Goal: Transaction & Acquisition: Purchase product/service

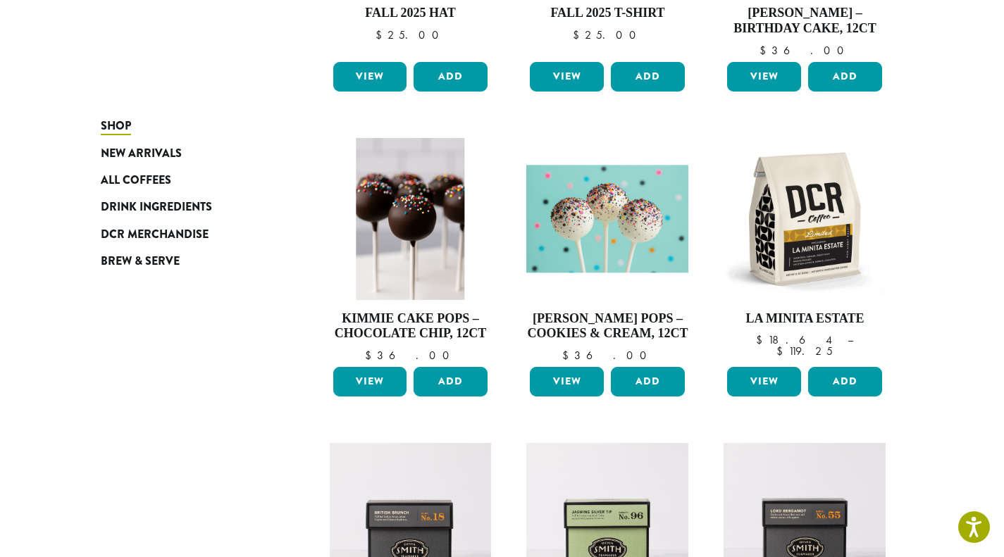
scroll to position [723, 0]
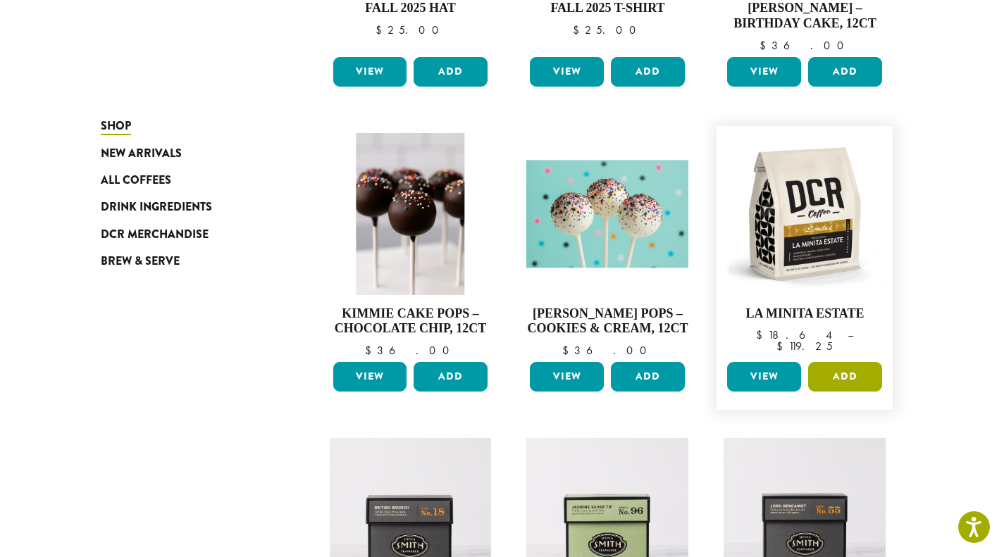
click at [866, 377] on button "Add" at bounding box center [845, 377] width 74 height 30
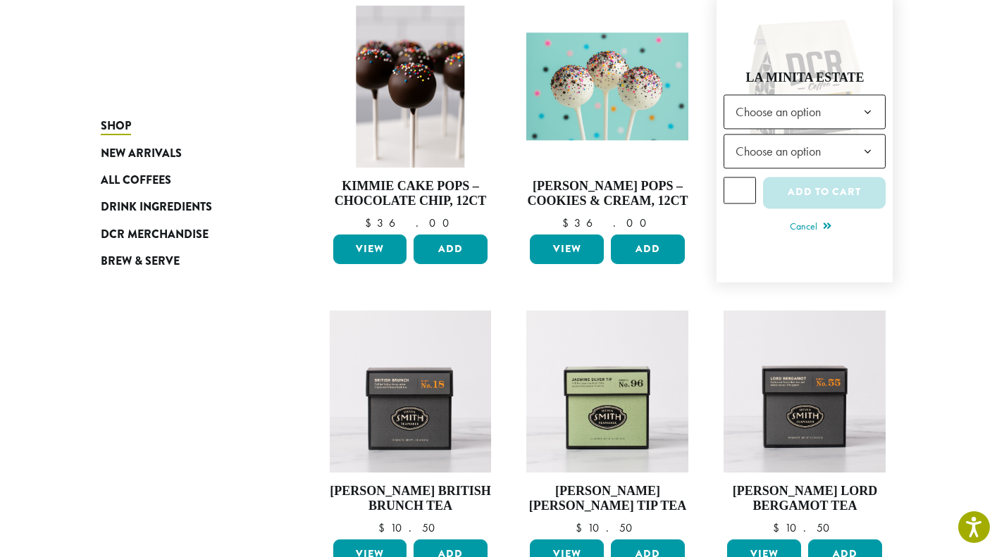
scroll to position [851, 0]
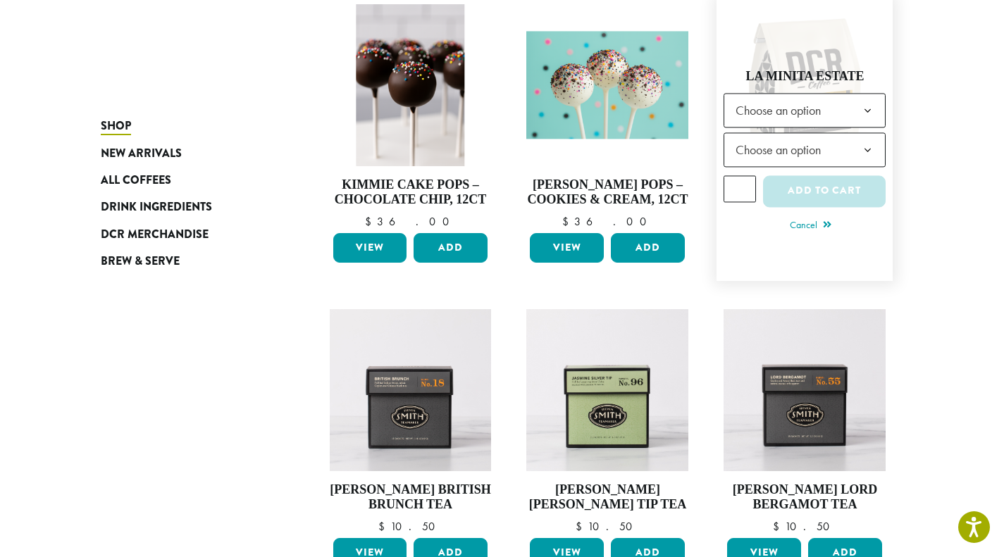
click at [856, 115] on b at bounding box center [867, 111] width 35 height 35
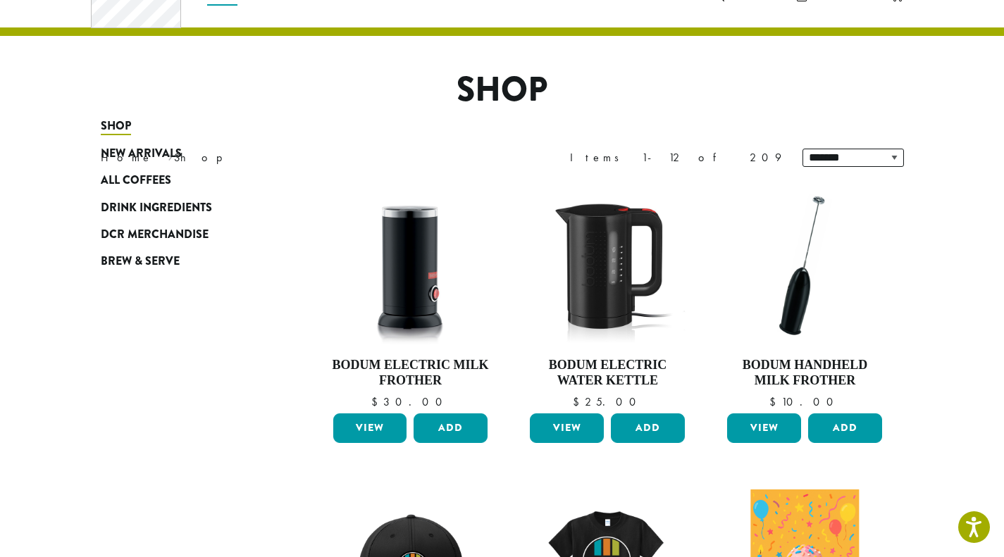
scroll to position [682, 0]
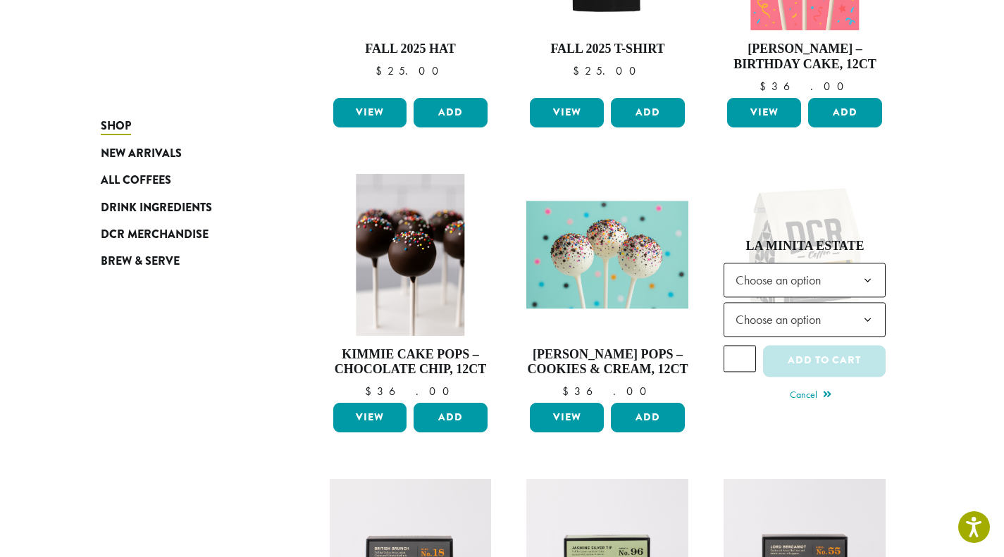
click at [156, 303] on div "Shop New Arrivals All Coffees Drink Ingredients DCR Merchandise Brew & Serve Bo…" at bounding box center [502, 203] width 845 height 1294
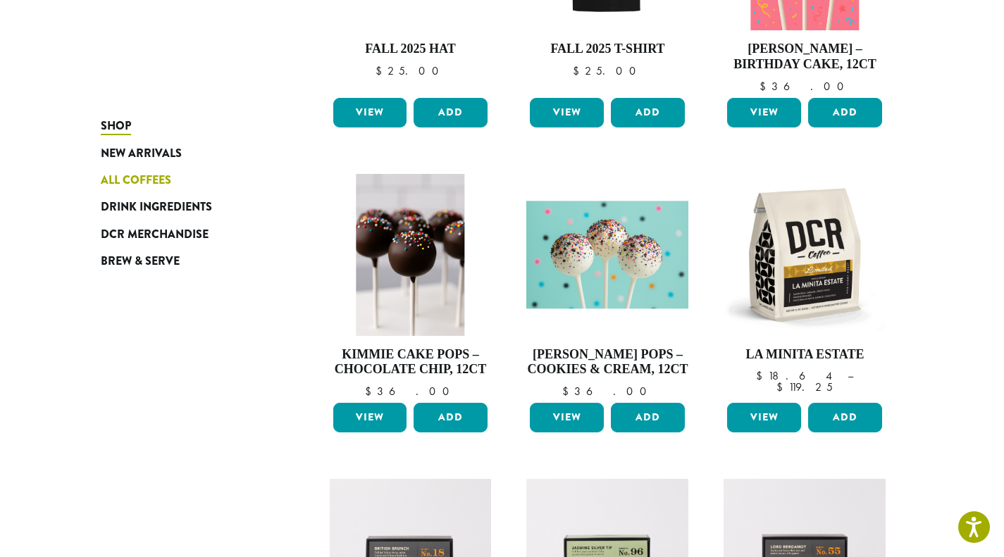
click at [134, 173] on span "All Coffees" at bounding box center [136, 181] width 70 height 18
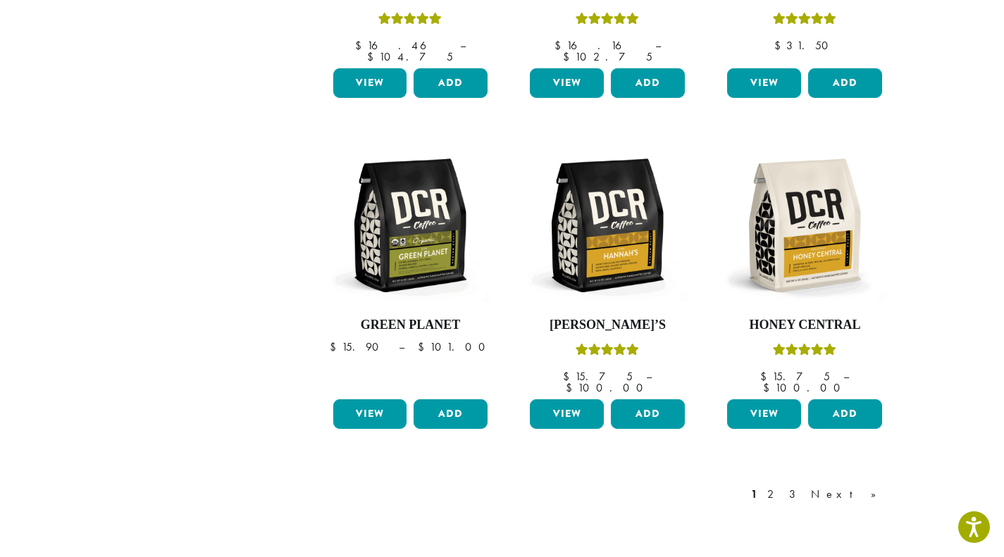
scroll to position [1102, 0]
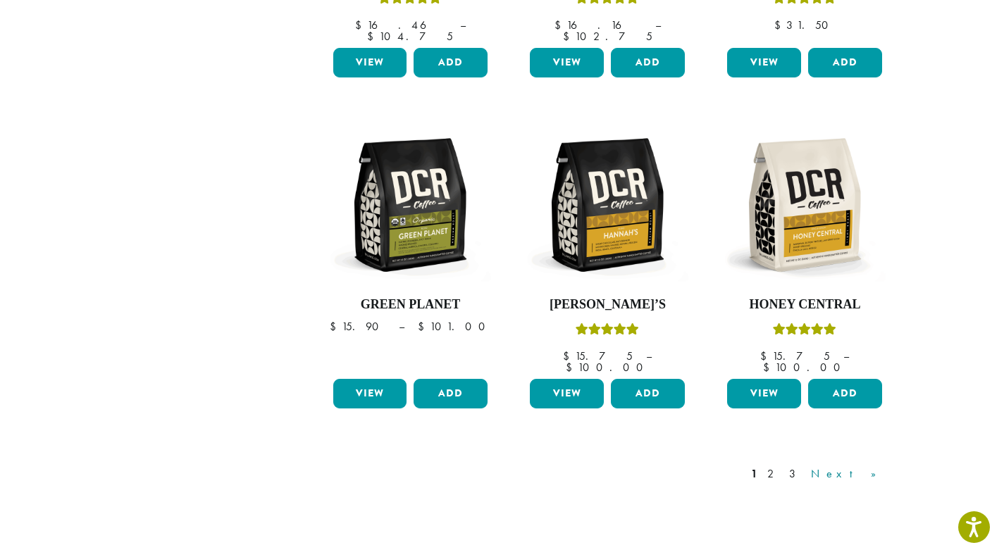
click at [882, 466] on link "Next »" at bounding box center [848, 474] width 81 height 17
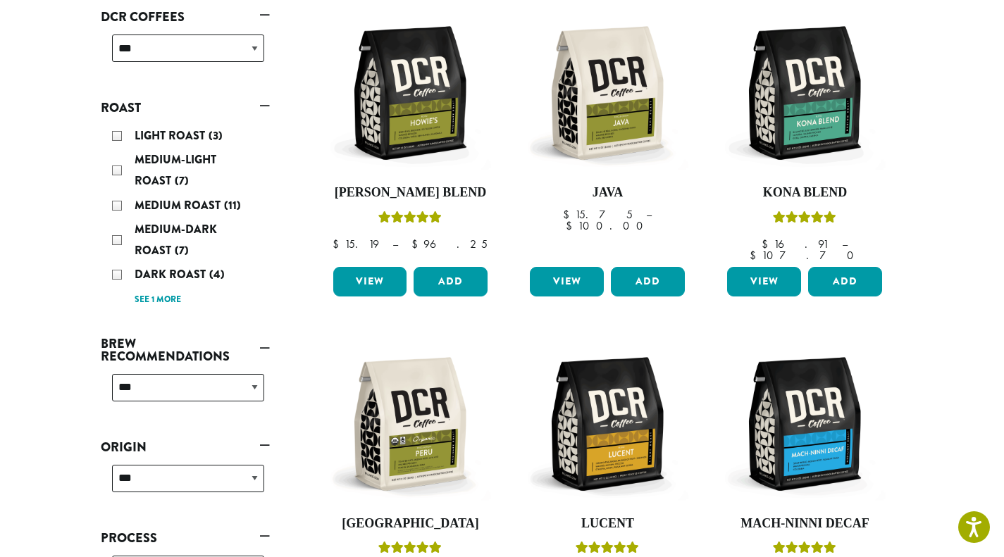
scroll to position [87, 0]
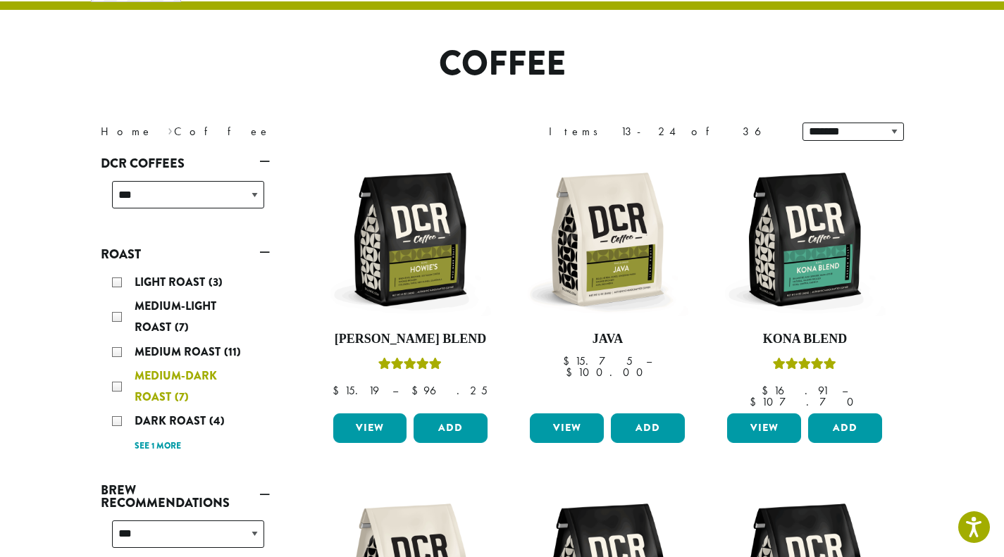
click at [167, 388] on span "Medium-Dark Roast" at bounding box center [176, 386] width 82 height 37
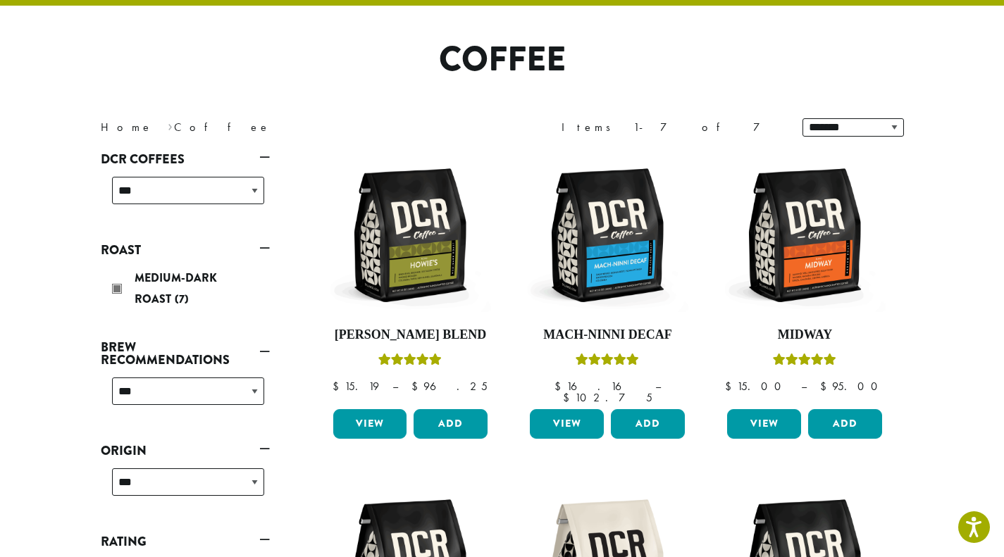
scroll to position [93, 0]
